Goal: Transaction & Acquisition: Book appointment/travel/reservation

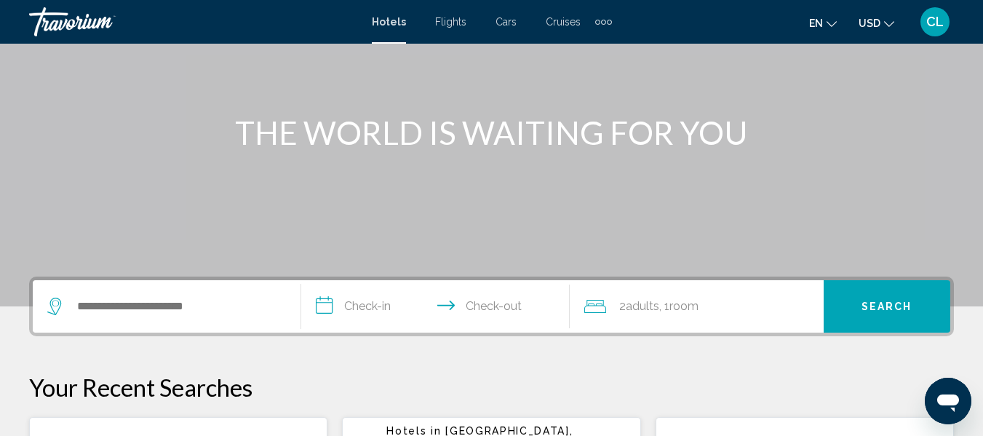
scroll to position [146, 0]
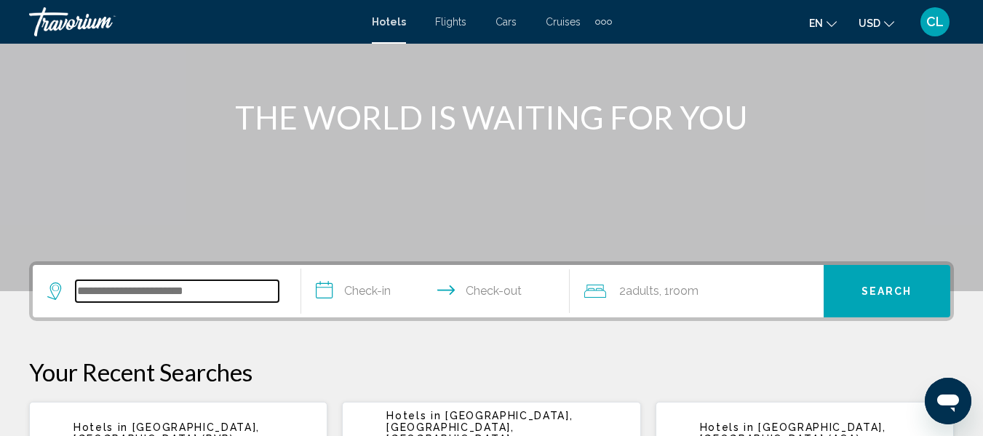
click at [135, 293] on input "Search widget" at bounding box center [177, 291] width 203 height 22
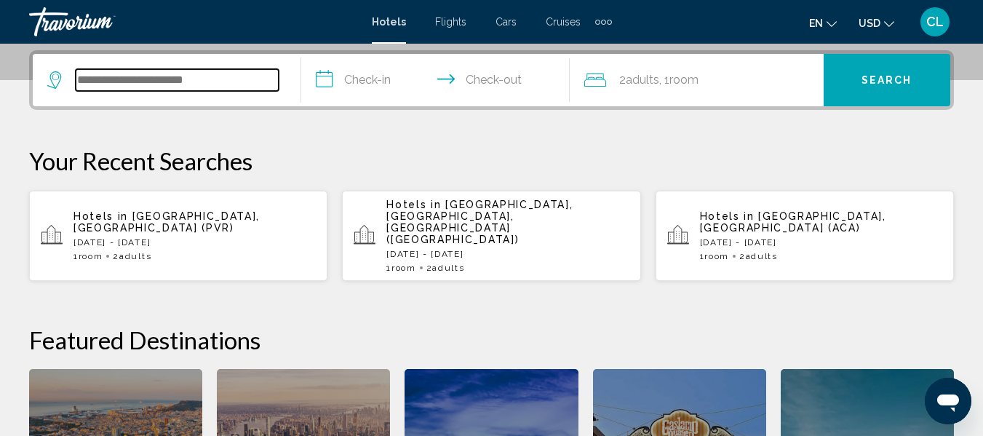
scroll to position [360, 0]
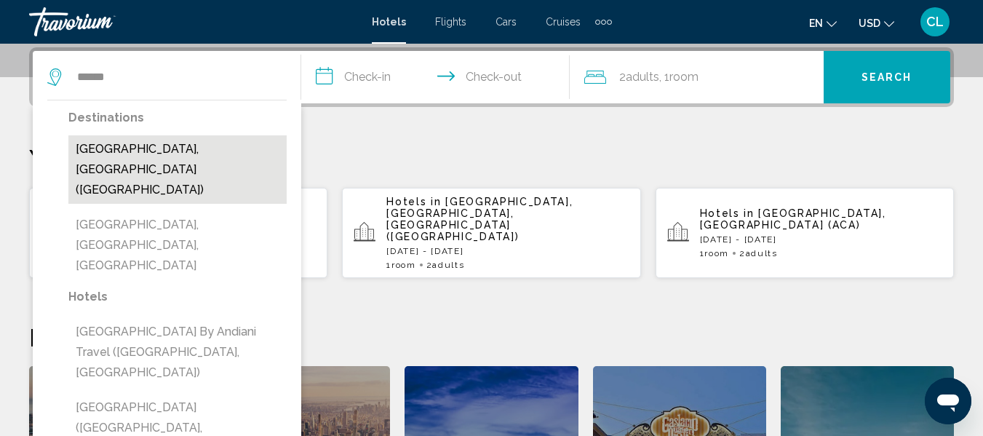
click at [119, 148] on button "[GEOGRAPHIC_DATA], [GEOGRAPHIC_DATA] ([GEOGRAPHIC_DATA])" at bounding box center [177, 169] width 218 height 68
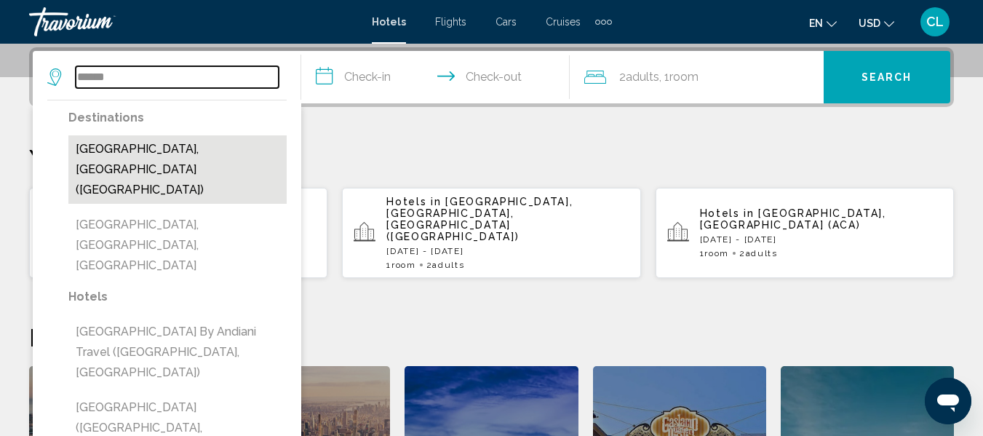
type input "**********"
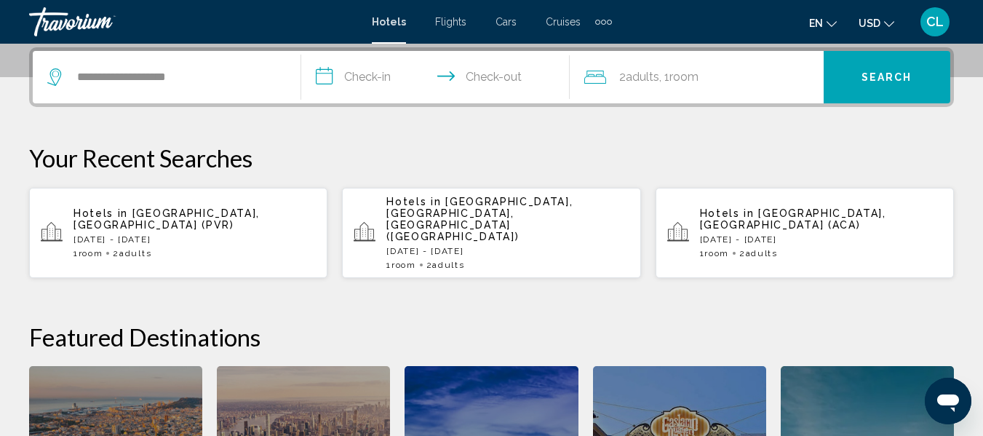
click at [332, 76] on input "**********" at bounding box center [438, 79] width 274 height 57
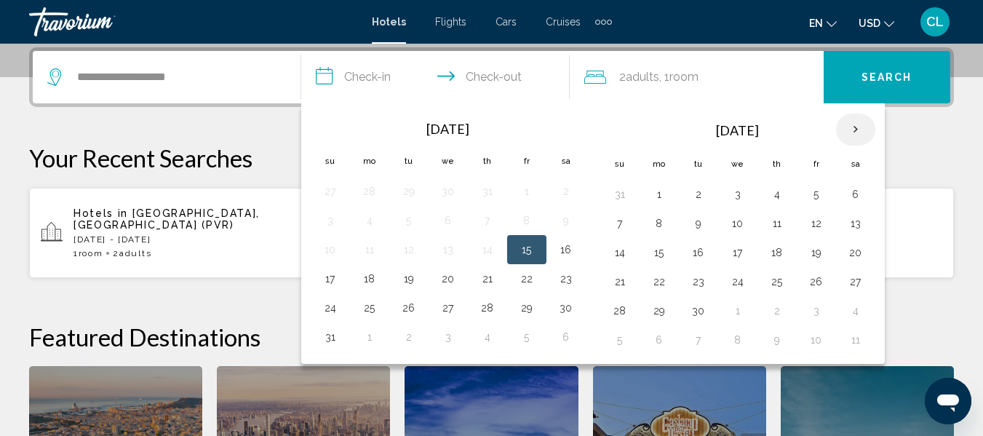
click at [854, 132] on th "Next month" at bounding box center [855, 130] width 39 height 32
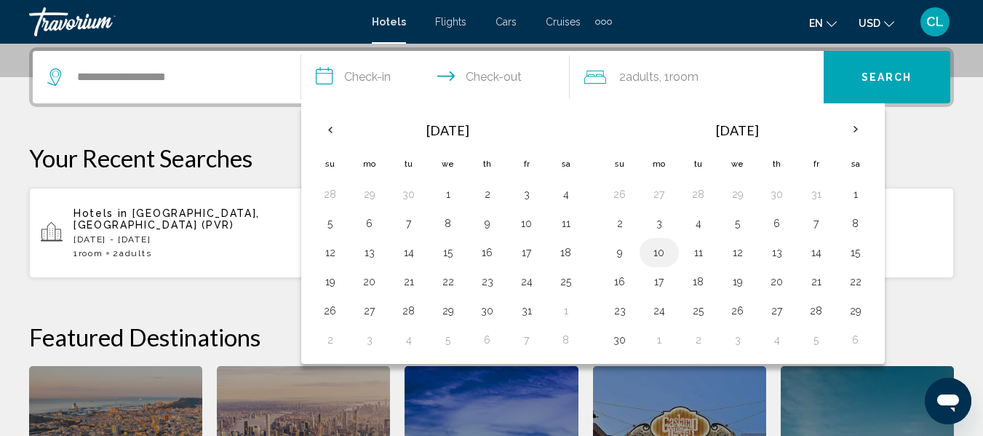
click at [655, 251] on button "10" at bounding box center [659, 252] width 23 height 20
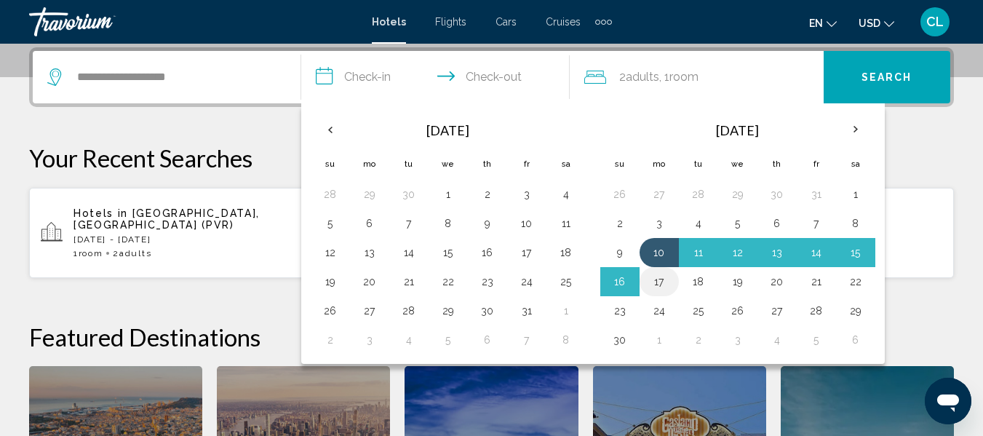
click at [658, 280] on button "17" at bounding box center [659, 282] width 23 height 20
type input "**********"
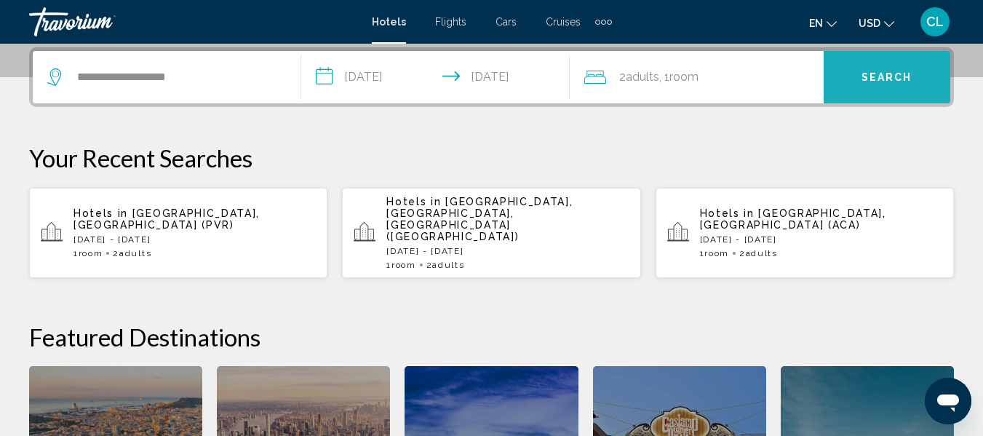
click at [882, 71] on span "Search" at bounding box center [887, 77] width 51 height 12
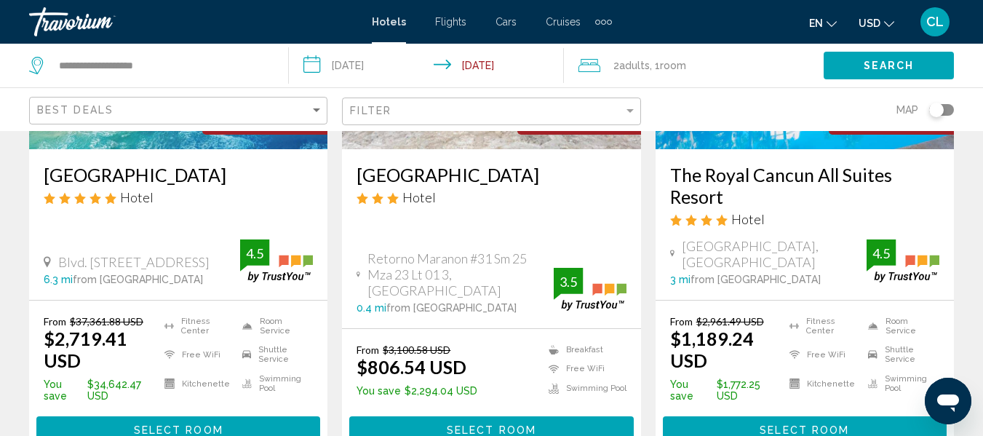
scroll to position [291, 0]
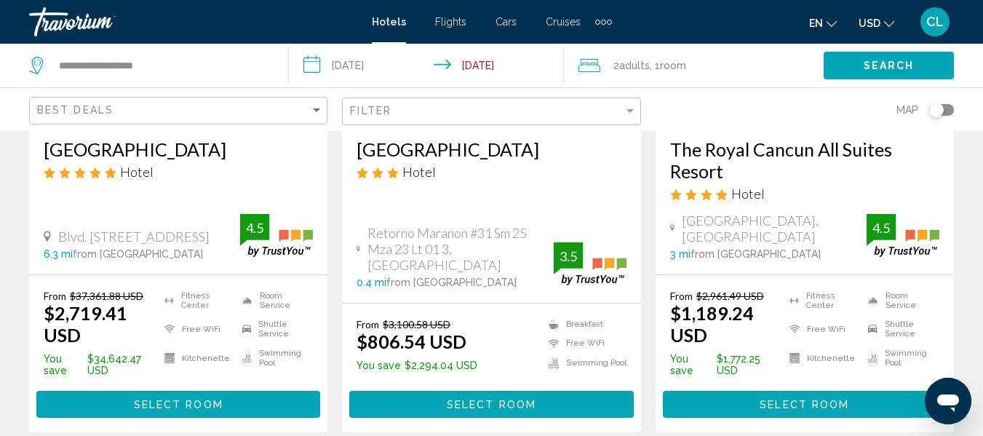
click at [870, 25] on span "USD" at bounding box center [870, 23] width 22 height 12
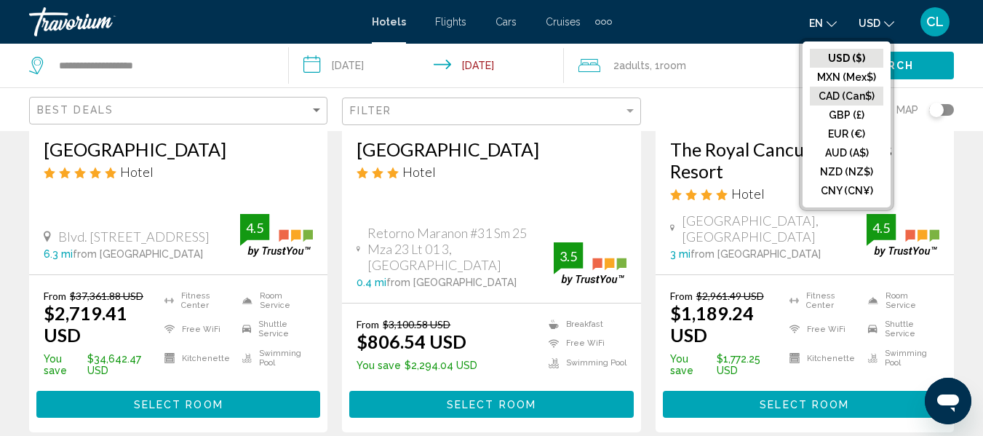
click at [833, 93] on button "CAD (Can$)" at bounding box center [847, 96] width 74 height 19
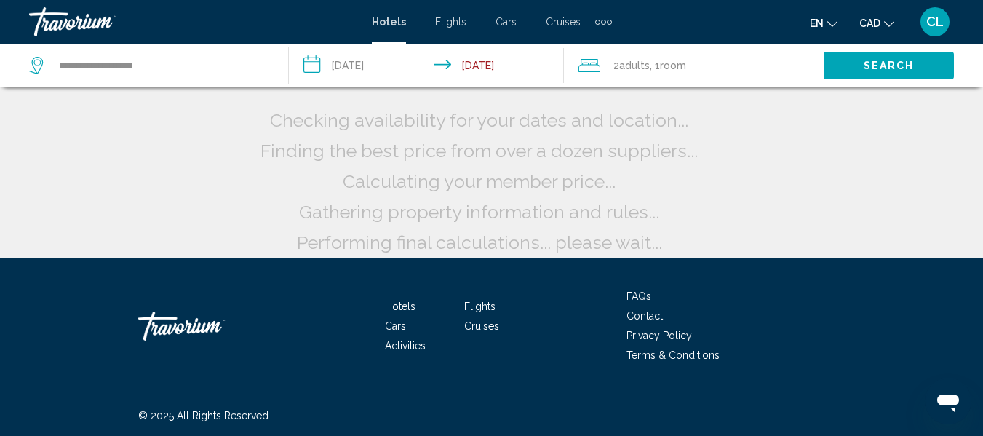
scroll to position [42, 0]
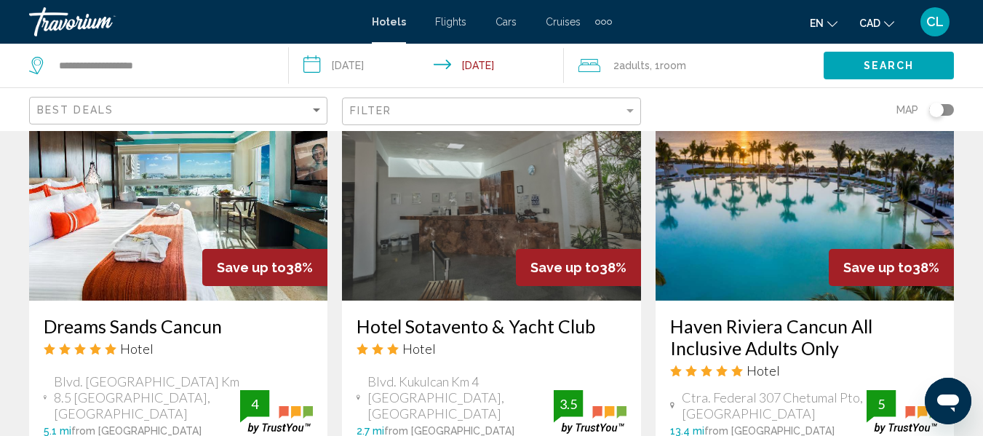
scroll to position [1237, 0]
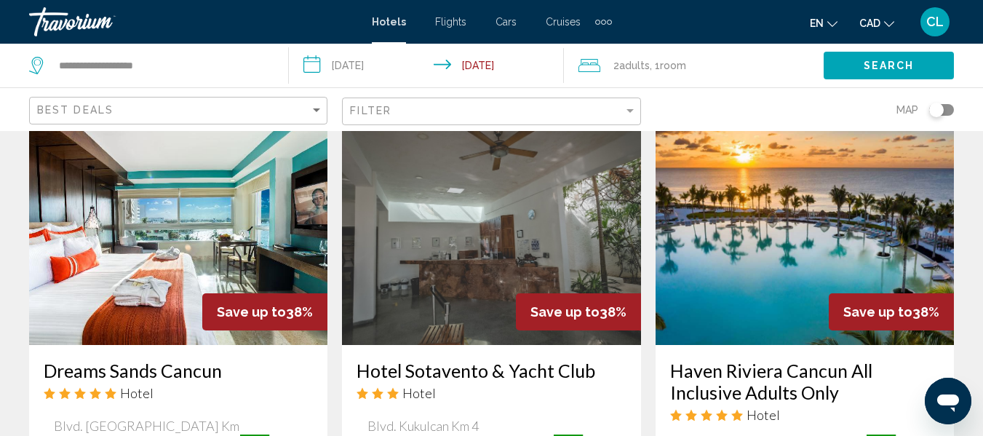
click at [504, 198] on img "Main content" at bounding box center [491, 228] width 298 height 233
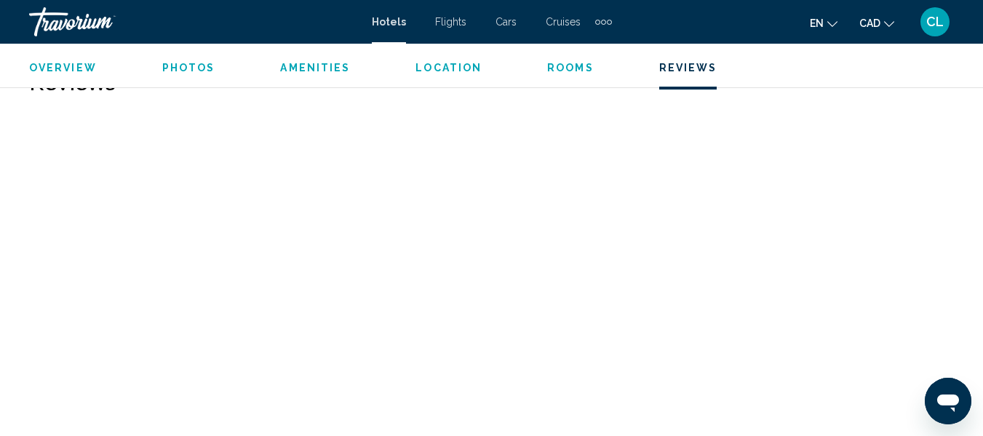
scroll to position [2719, 0]
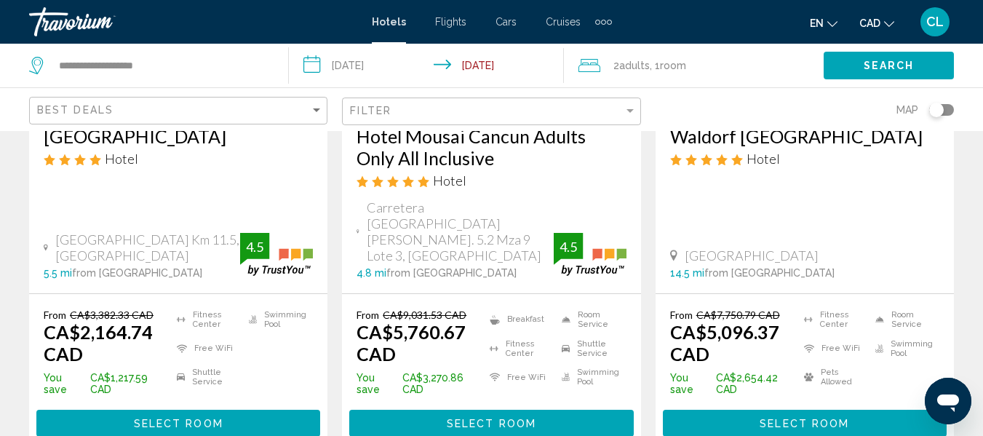
scroll to position [1965, 0]
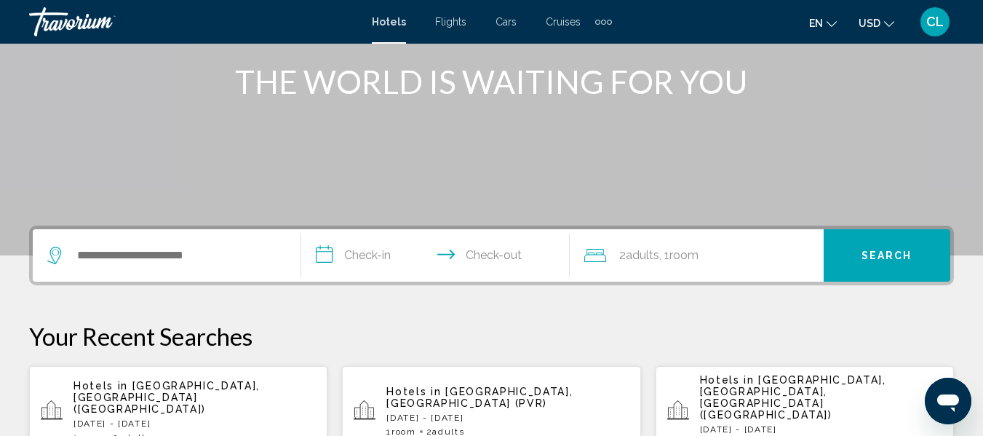
scroll to position [218, 0]
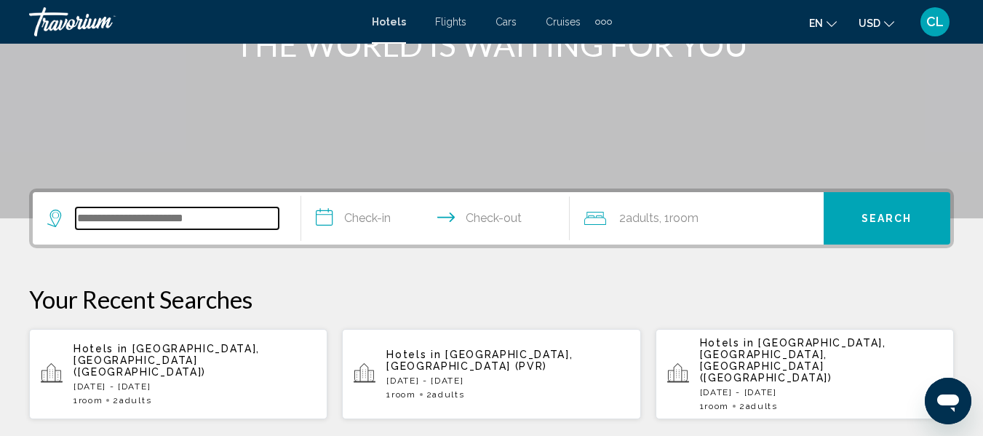
click at [83, 210] on input "Search widget" at bounding box center [177, 218] width 203 height 22
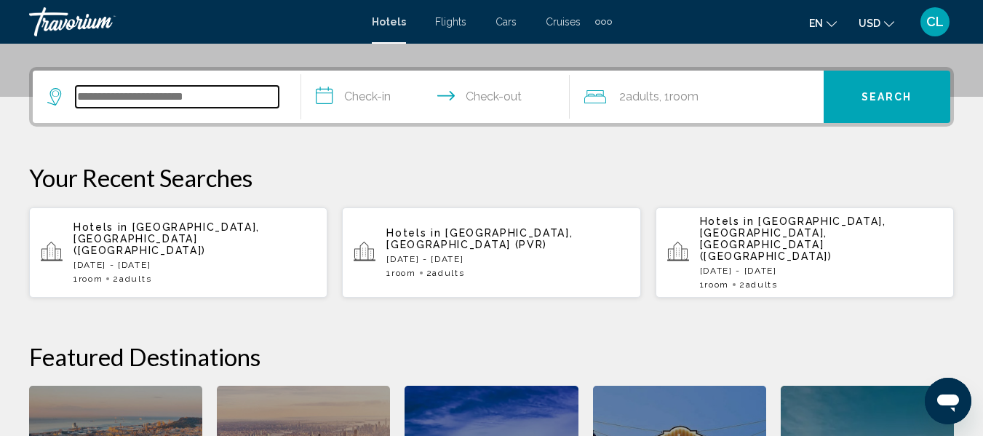
scroll to position [360, 0]
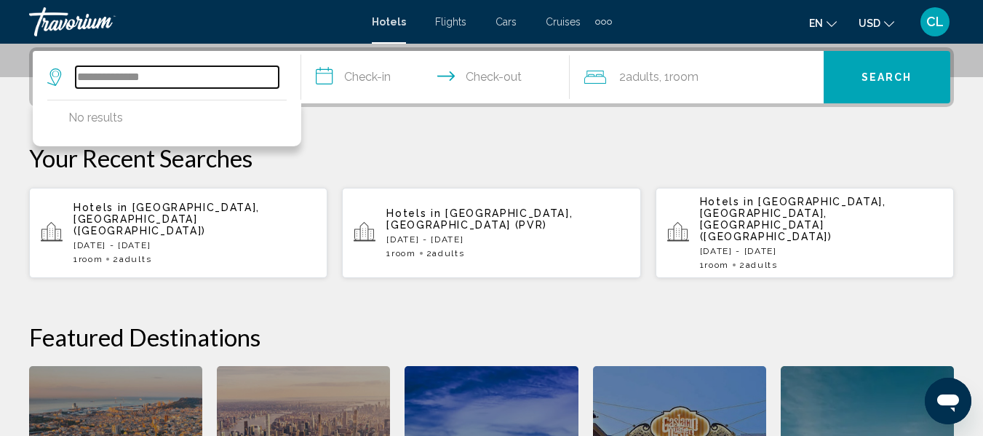
click at [93, 76] on input "**********" at bounding box center [177, 77] width 203 height 22
click at [161, 79] on input "**********" at bounding box center [177, 77] width 203 height 22
type input "*"
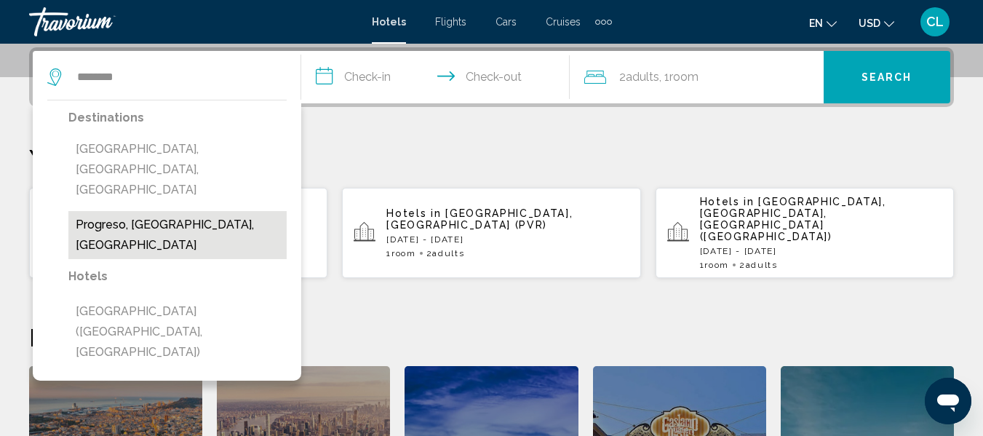
click at [167, 211] on button "Progreso, Merida, Mexico" at bounding box center [177, 235] width 218 height 48
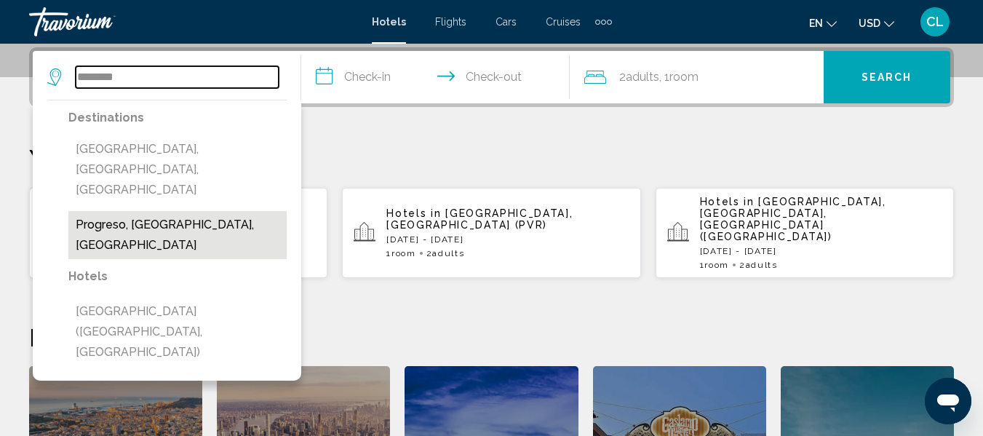
type input "**********"
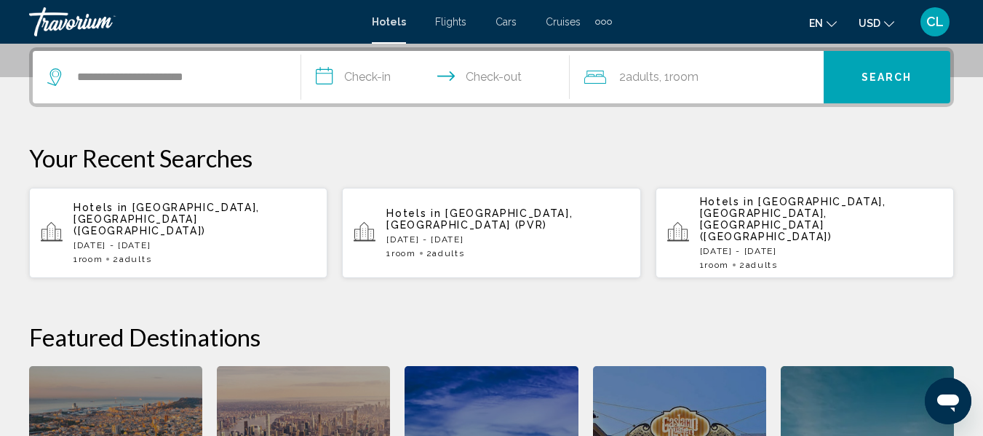
click at [325, 76] on input "**********" at bounding box center [438, 79] width 274 height 57
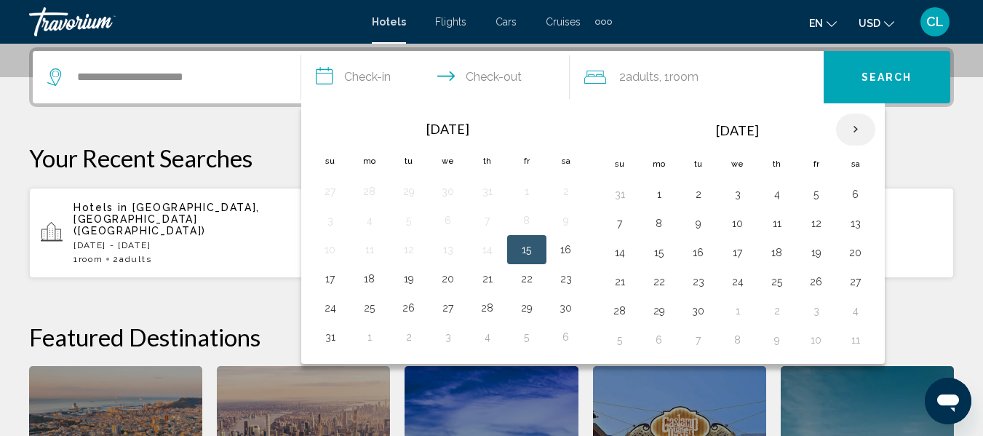
click at [857, 129] on th "Next month" at bounding box center [855, 130] width 39 height 32
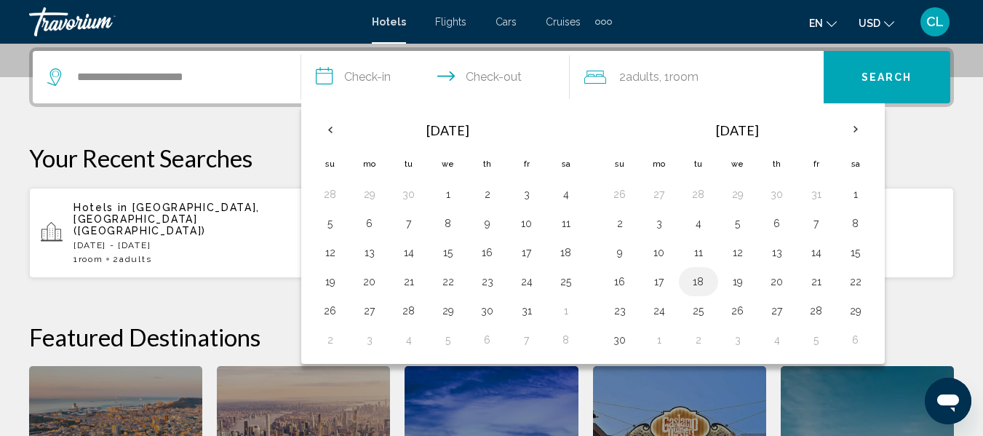
click at [701, 277] on button "18" at bounding box center [698, 282] width 23 height 20
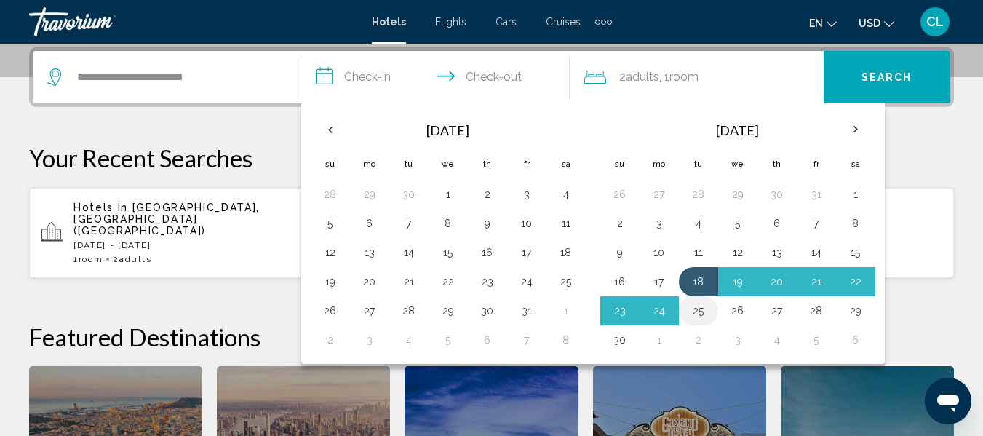
click at [701, 306] on button "25" at bounding box center [698, 311] width 23 height 20
type input "**********"
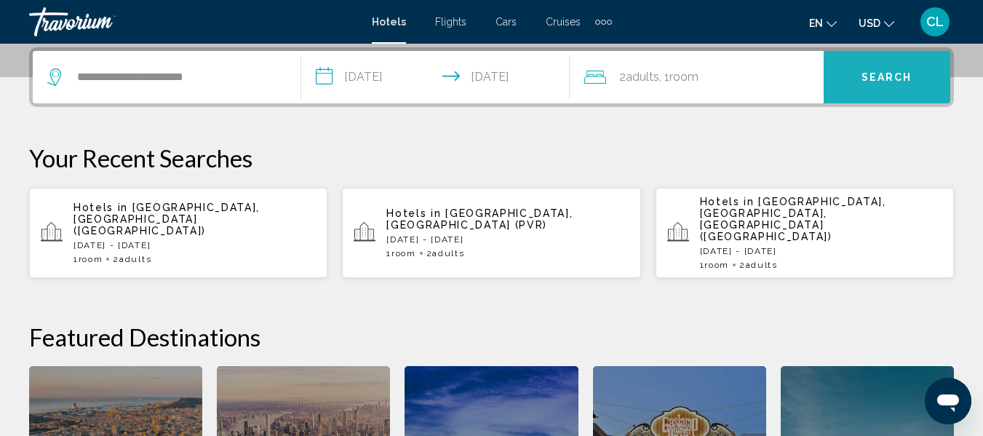
click at [881, 76] on span "Search" at bounding box center [887, 78] width 51 height 12
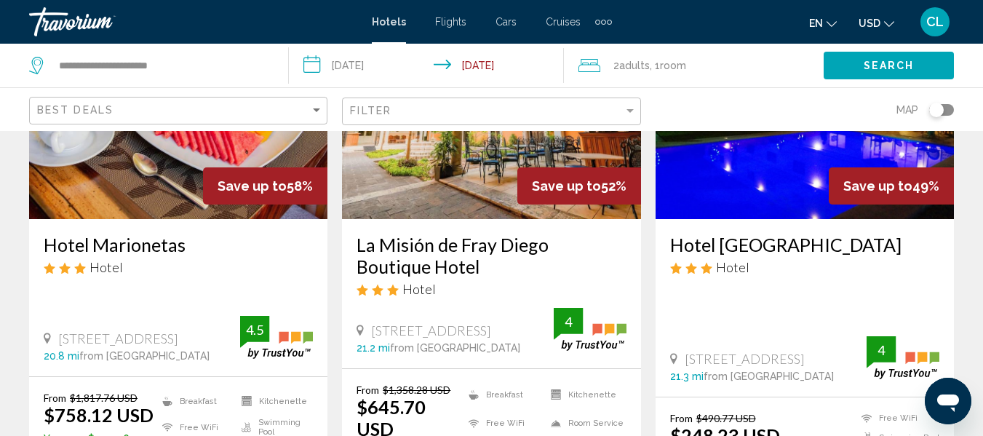
scroll to position [146, 0]
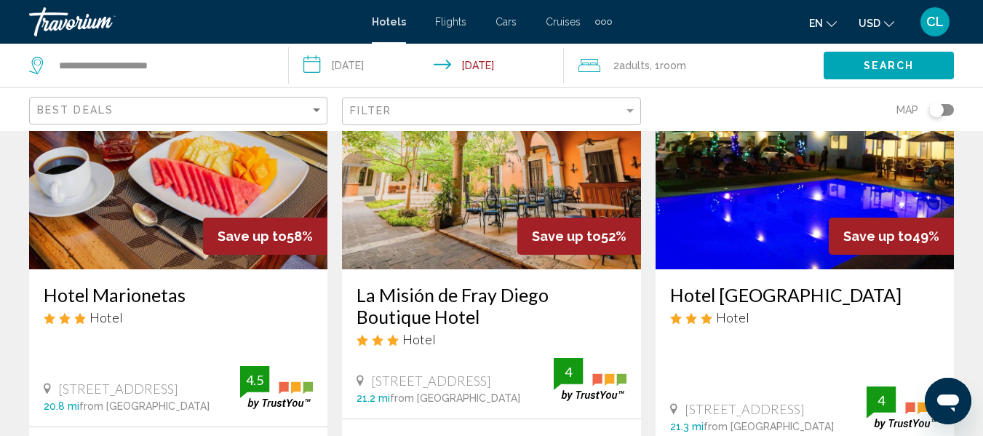
click at [868, 16] on button "USD USD ($) MXN (Mex$) CAD (Can$) GBP (£) EUR (€) AUD (A$) NZD (NZ$) CNY (CN¥)" at bounding box center [877, 22] width 36 height 21
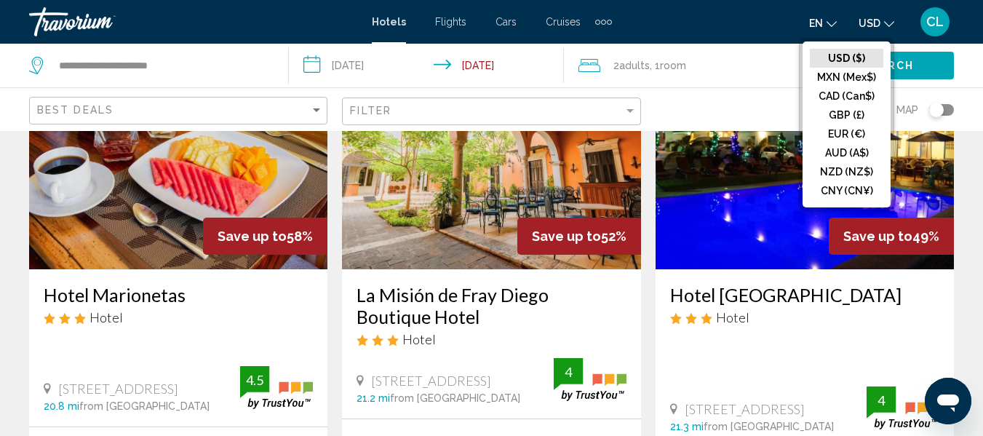
click at [853, 90] on button "CAD (Can$)" at bounding box center [847, 96] width 74 height 19
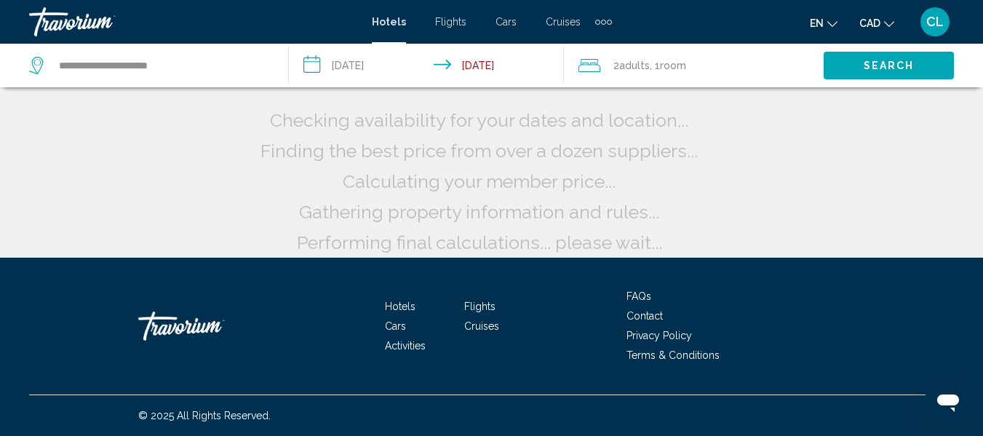
scroll to position [0, 0]
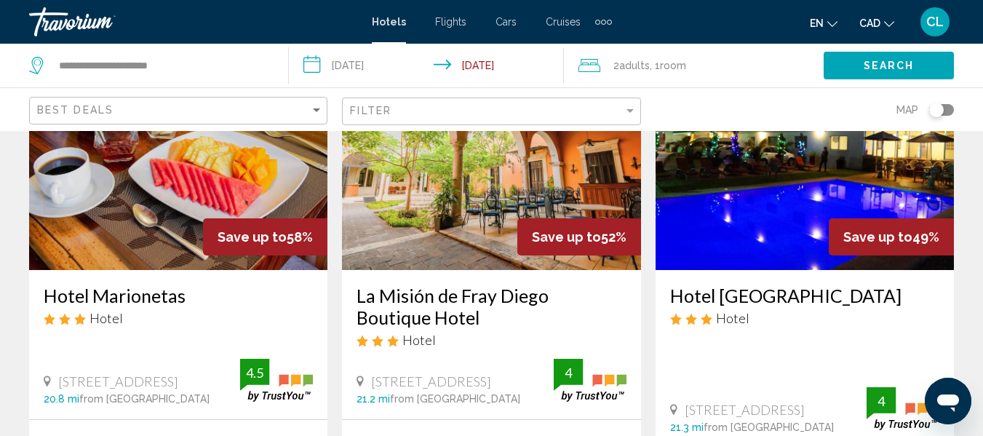
scroll to position [73, 0]
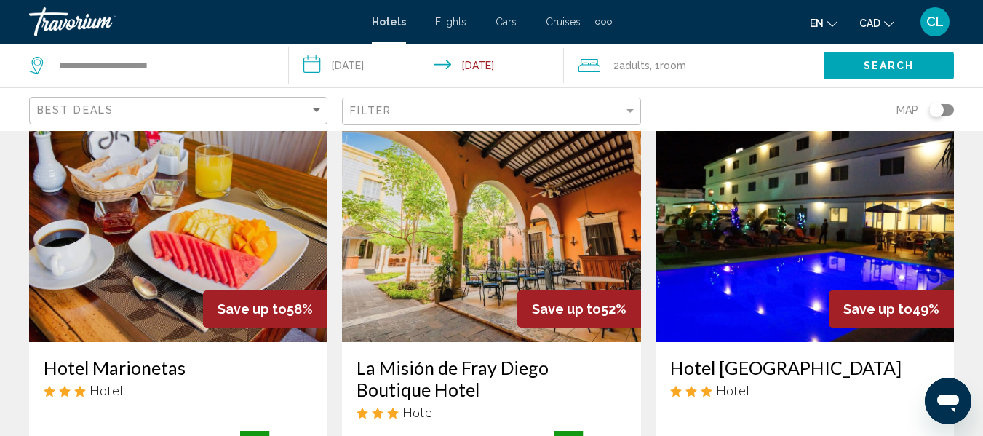
click at [729, 273] on img "Main content" at bounding box center [805, 225] width 298 height 233
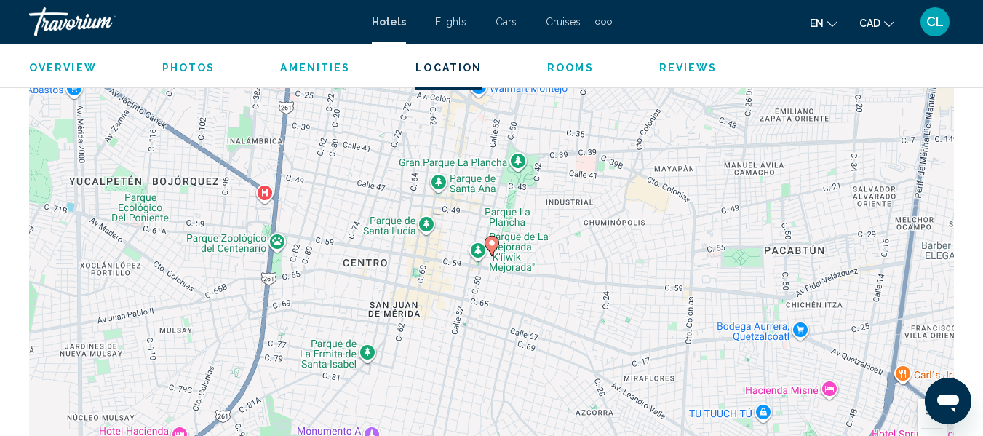
scroll to position [1700, 0]
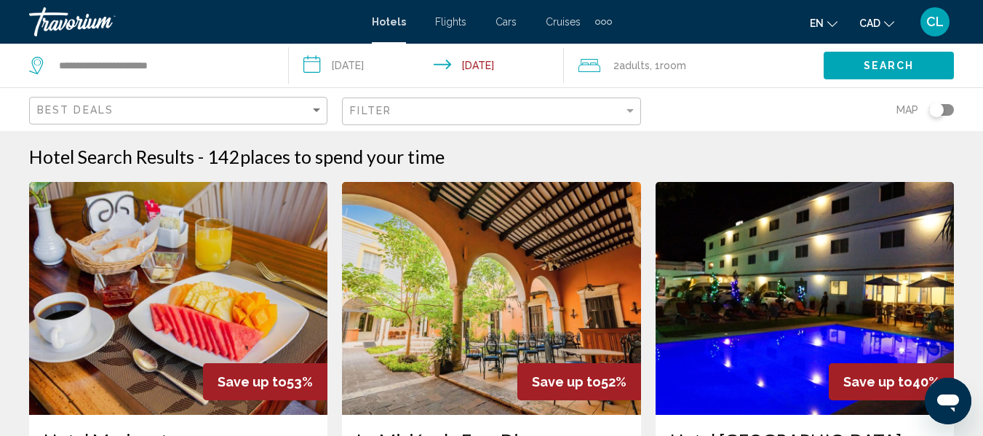
click at [622, 161] on div "Hotel Search Results - 142 places to spend your time" at bounding box center [491, 157] width 925 height 22
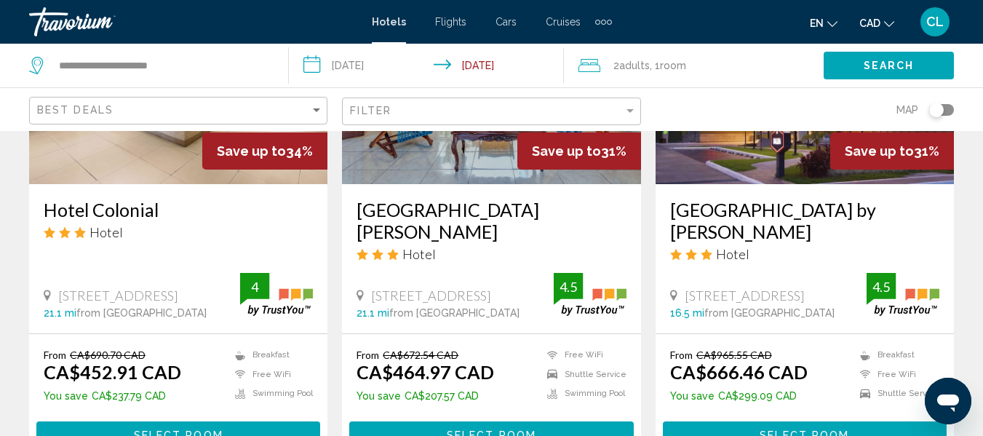
scroll to position [728, 0]
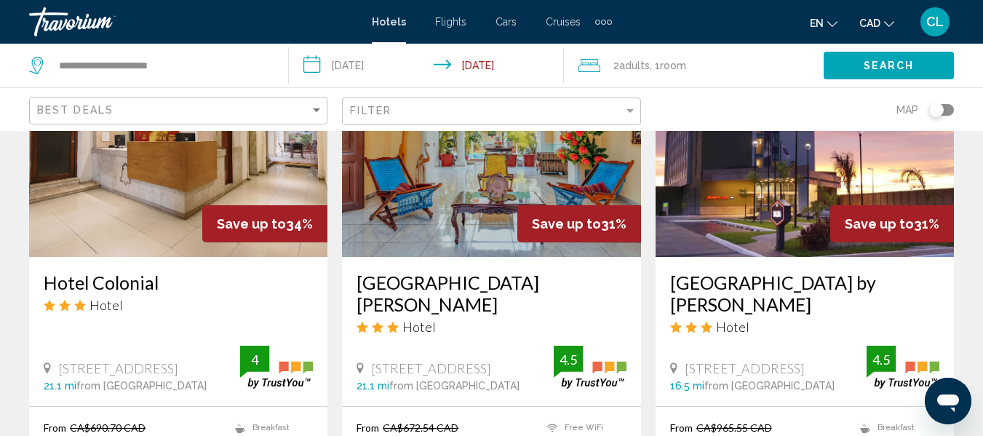
click at [128, 186] on img "Main content" at bounding box center [178, 140] width 298 height 233
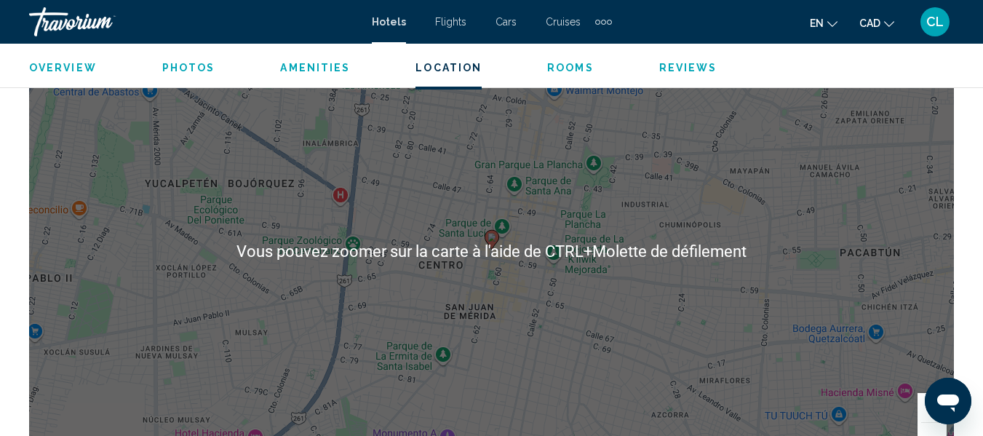
scroll to position [1700, 0]
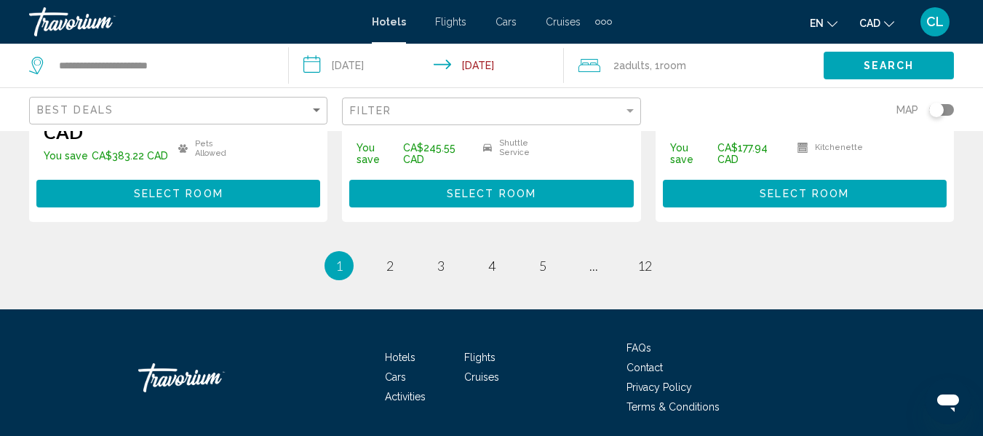
scroll to position [2184, 0]
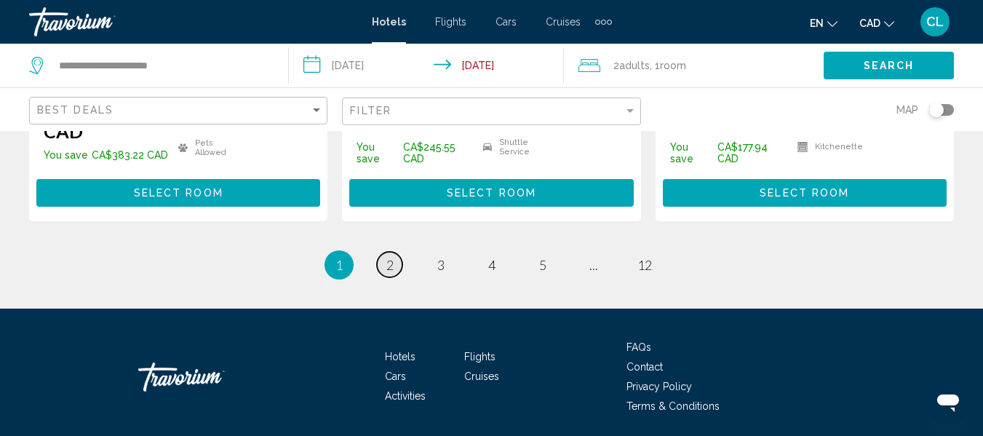
click at [387, 257] on span "2" at bounding box center [390, 265] width 7 height 16
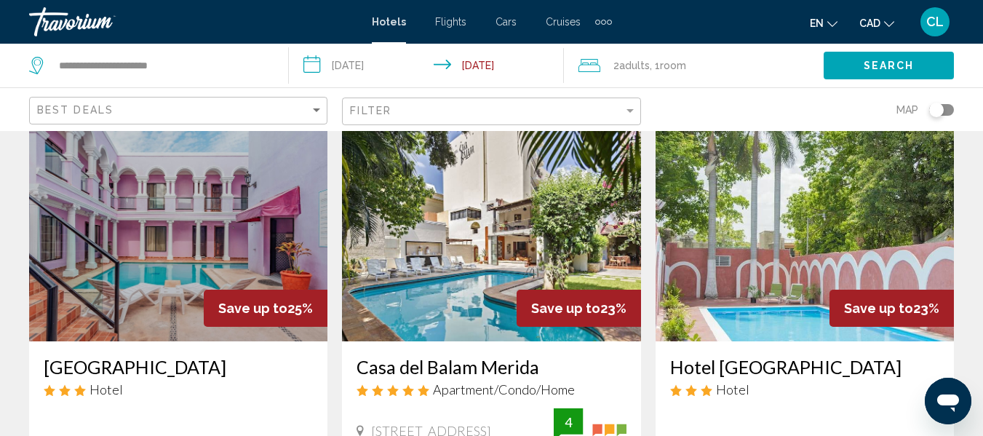
scroll to position [73, 0]
click at [737, 264] on img "Main content" at bounding box center [805, 225] width 298 height 233
